Goal: Task Accomplishment & Management: Use online tool/utility

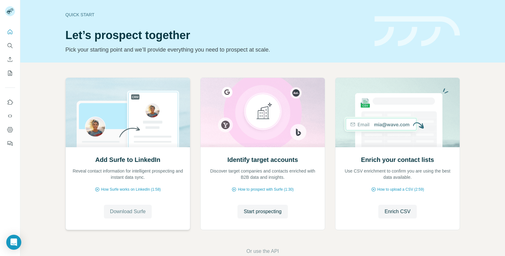
click at [134, 212] on span "Download Surfe" at bounding box center [128, 212] width 36 height 8
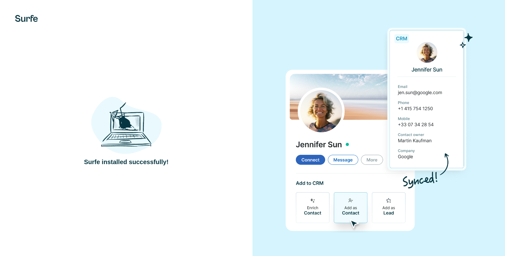
click at [139, 135] on img at bounding box center [126, 122] width 71 height 65
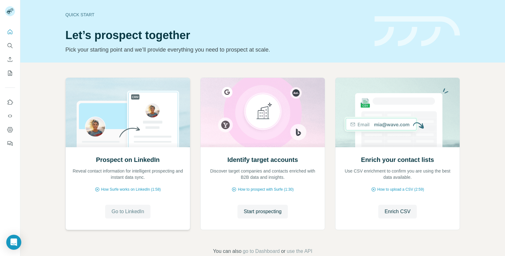
click at [135, 211] on span "Go to LinkedIn" at bounding box center [127, 212] width 33 height 8
click at [9, 32] on icon "Quick start" at bounding box center [10, 32] width 6 height 6
click at [10, 72] on icon "My lists" at bounding box center [10, 73] width 3 height 4
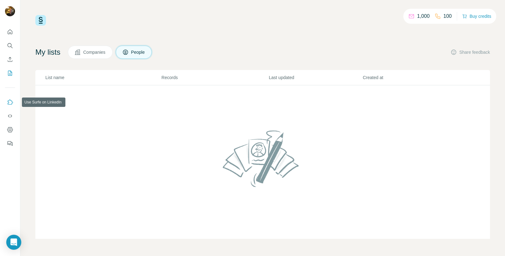
click at [11, 103] on icon "Use Surfe on LinkedIn" at bounding box center [10, 102] width 6 height 6
